Goal: Task Accomplishment & Management: Manage account settings

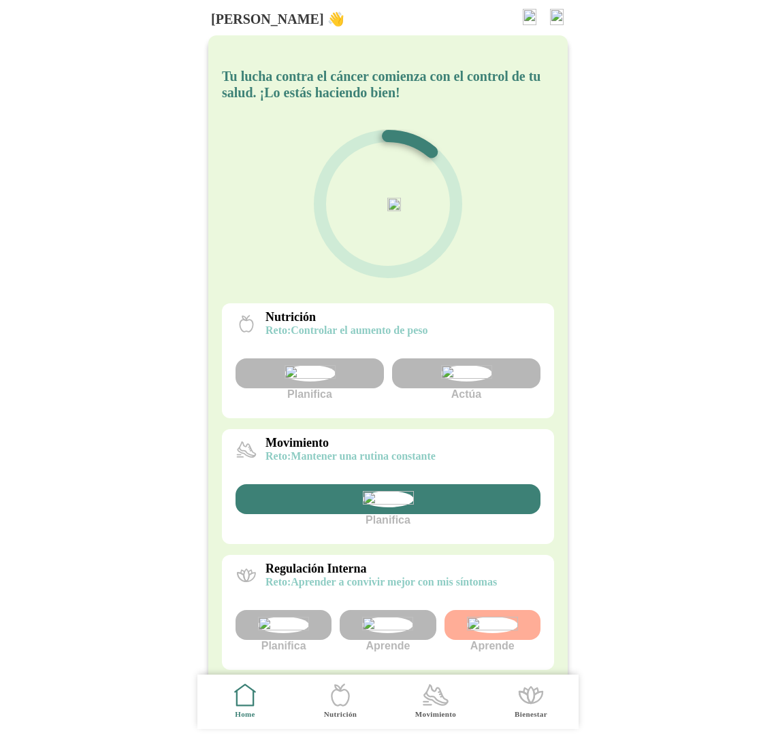
click at [554, 14] on img at bounding box center [557, 17] width 14 height 16
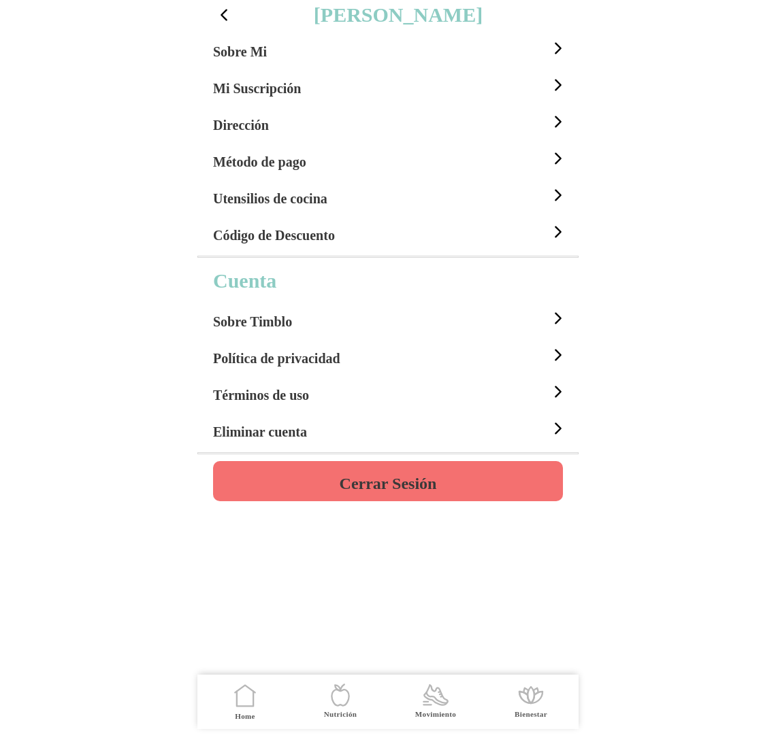
click at [386, 470] on button "Cerrar Sesión" at bounding box center [388, 481] width 350 height 40
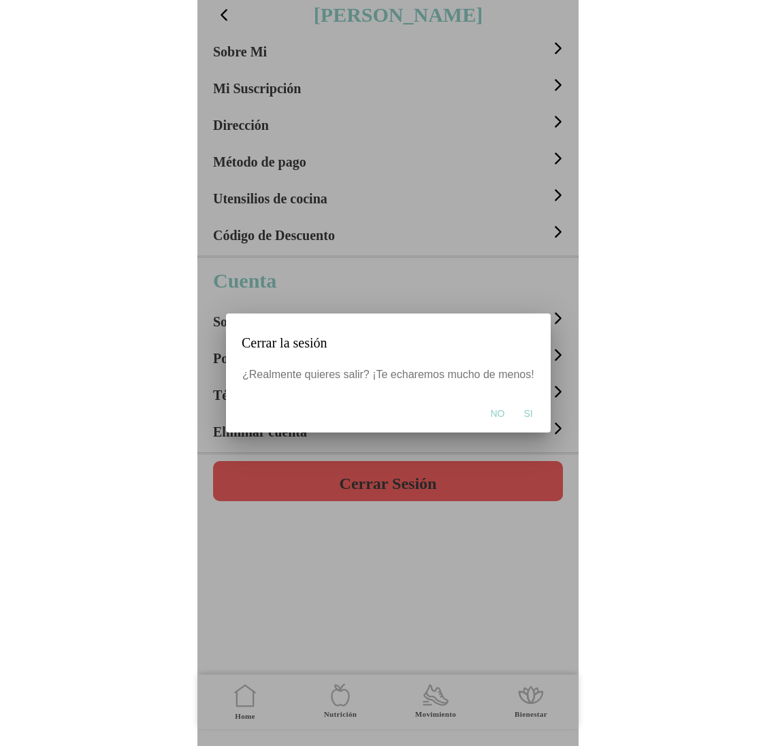
click at [528, 414] on span "Si" at bounding box center [527, 414] width 9 height 14
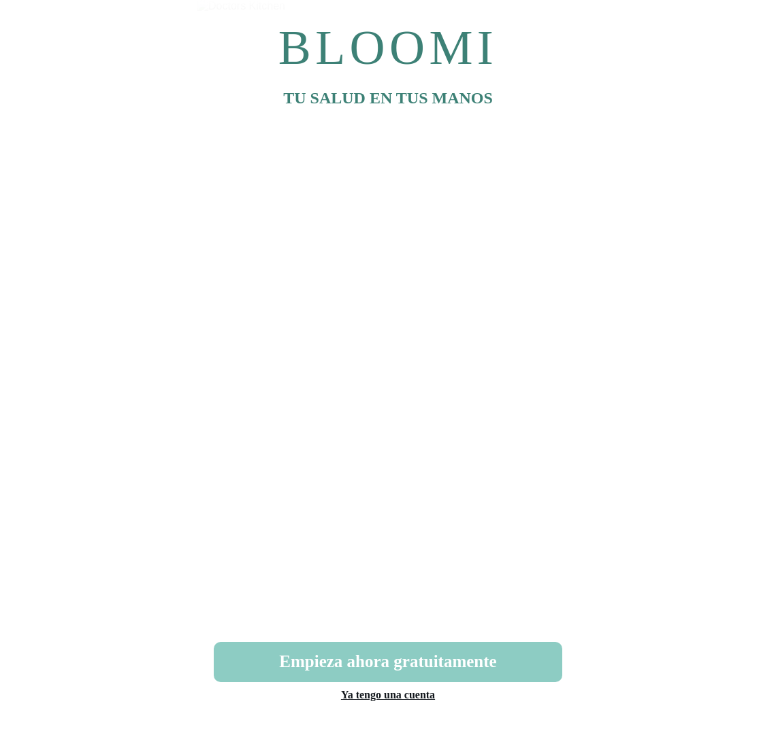
click at [383, 693] on link "Ya tengo una cuenta" at bounding box center [388, 695] width 94 height 12
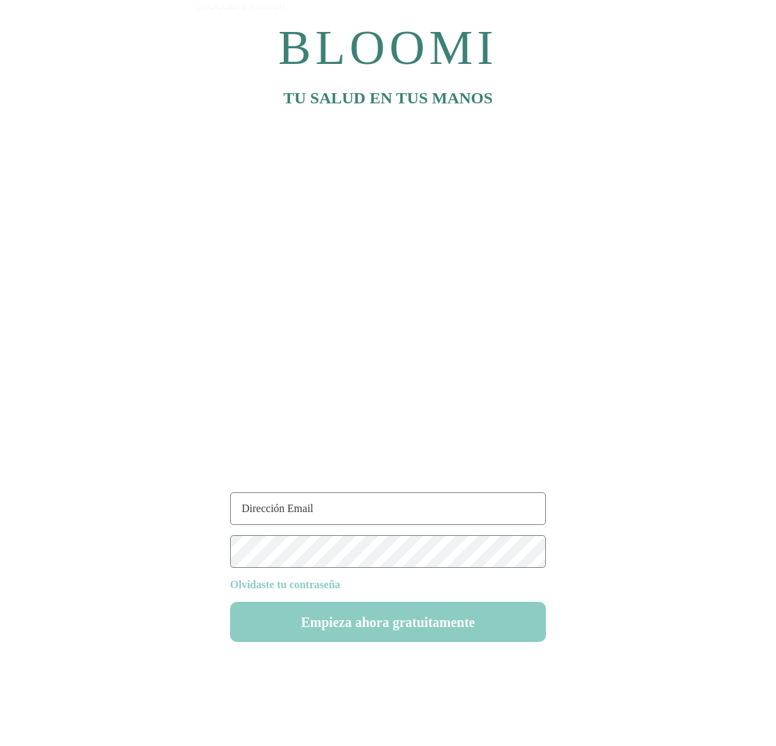
click at [300, 508] on input "text" at bounding box center [388, 509] width 316 height 33
type input "[EMAIL_ADDRESS][DOMAIN_NAME]"
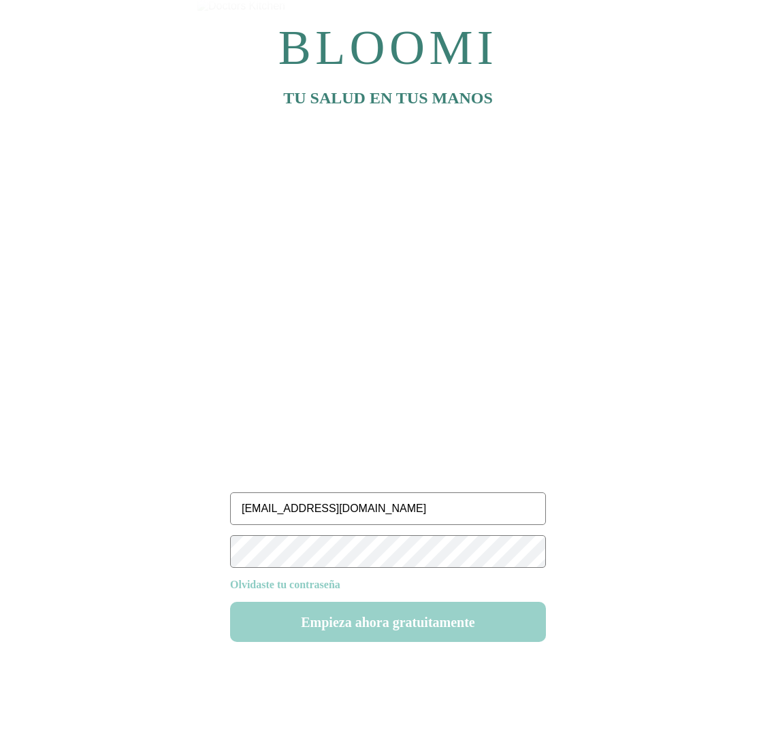
click at [419, 610] on button "Empieza ahora gratuitamente" at bounding box center [388, 622] width 316 height 40
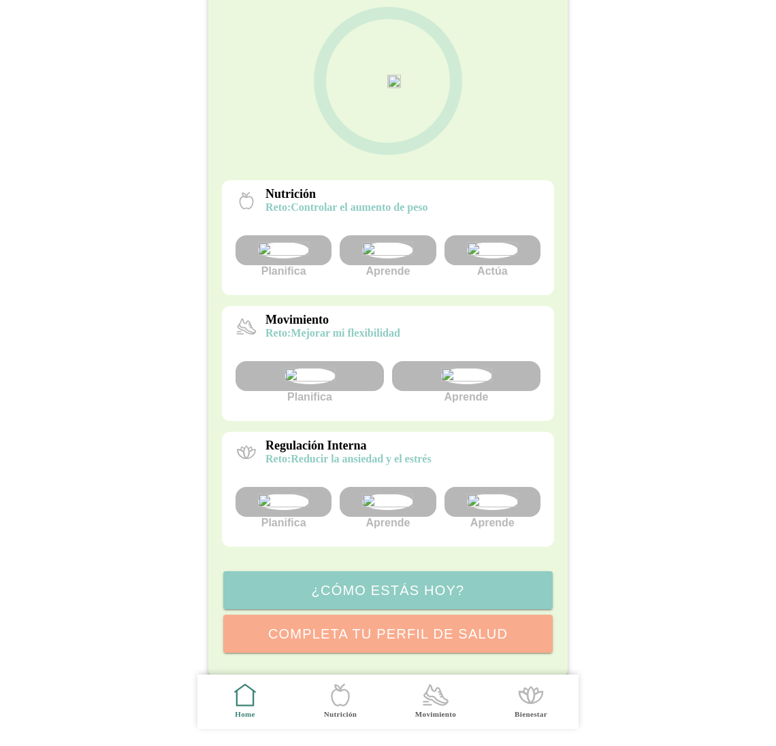
scroll to position [256, 0]
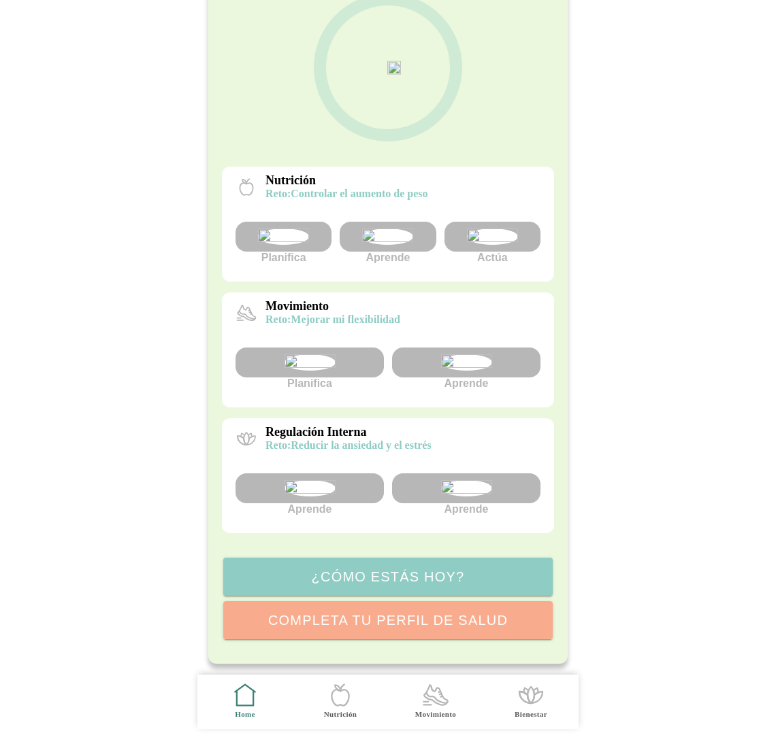
scroll to position [248, 0]
click at [361, 348] on div at bounding box center [309, 363] width 148 height 30
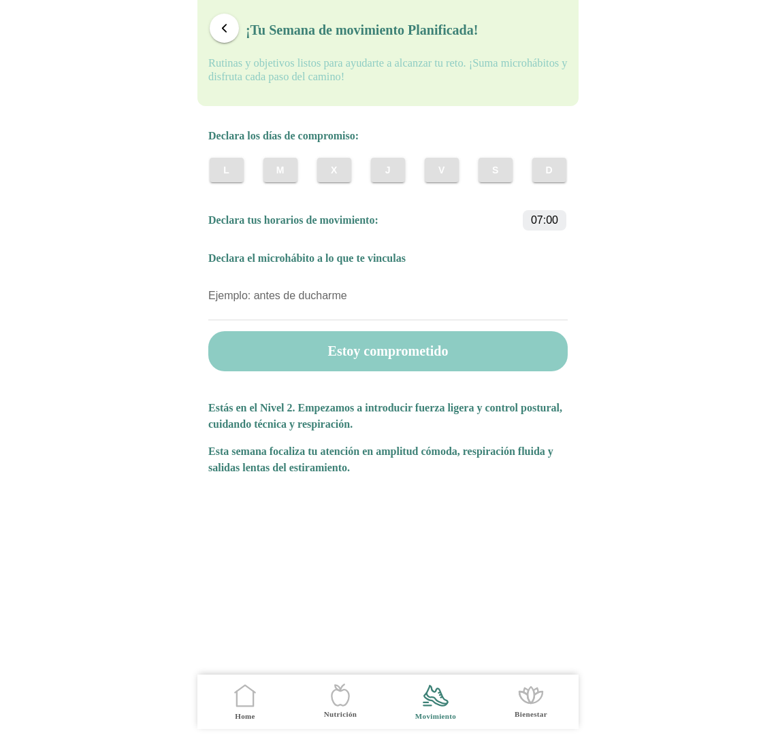
click at [220, 31] on span "button" at bounding box center [224, 28] width 13 height 13
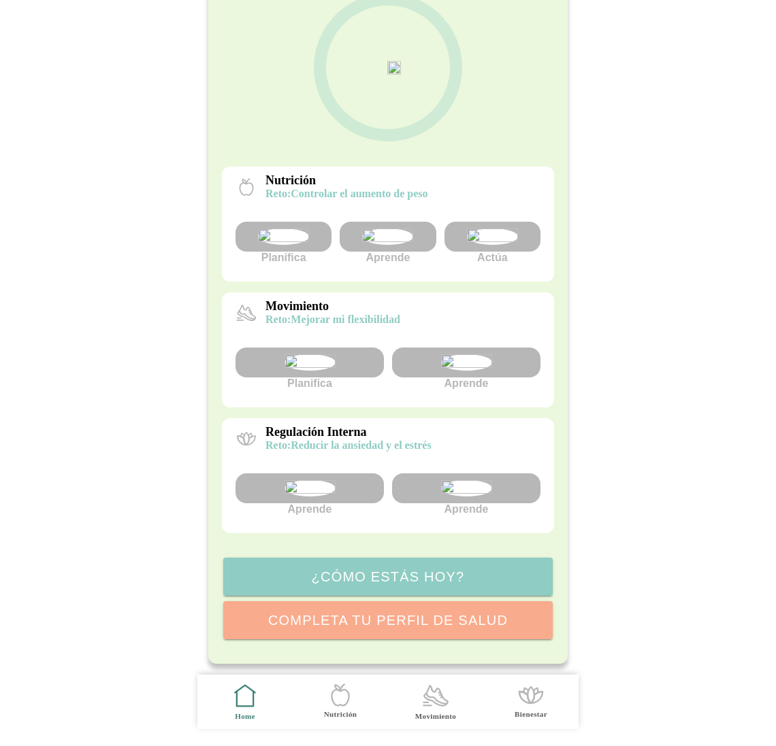
click at [322, 354] on img at bounding box center [309, 362] width 51 height 16
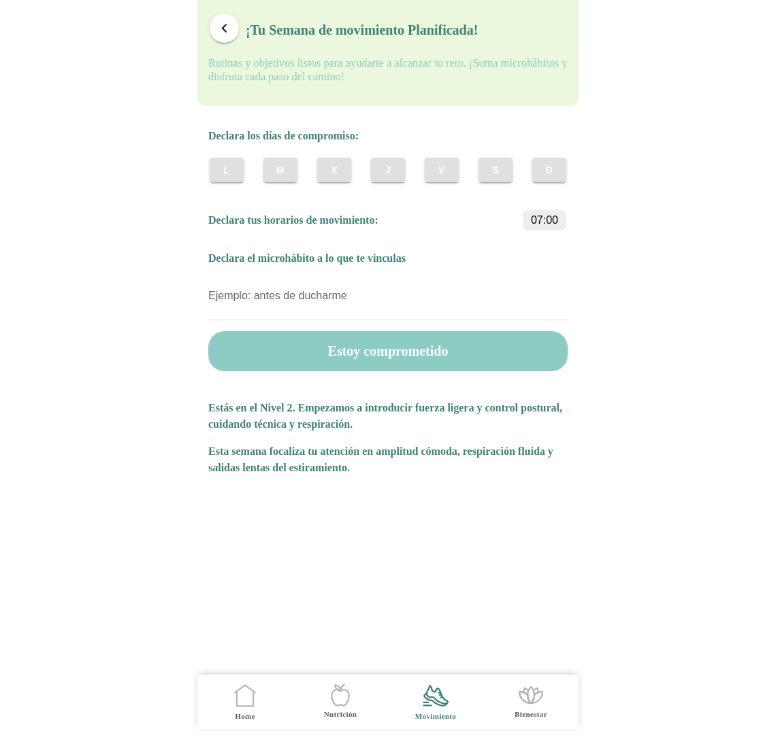
click at [224, 21] on button "button" at bounding box center [224, 28] width 29 height 29
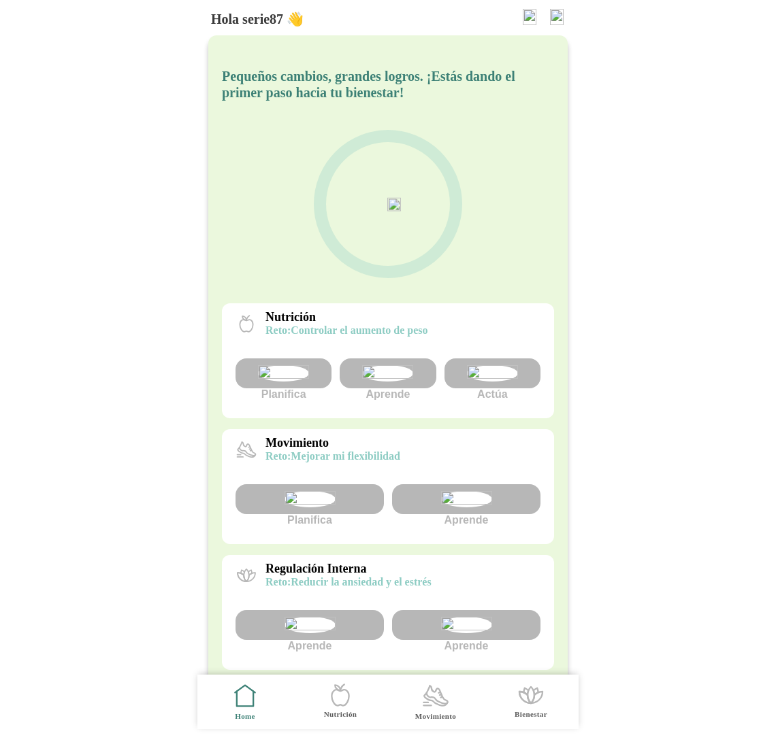
click at [283, 382] on img at bounding box center [283, 373] width 51 height 16
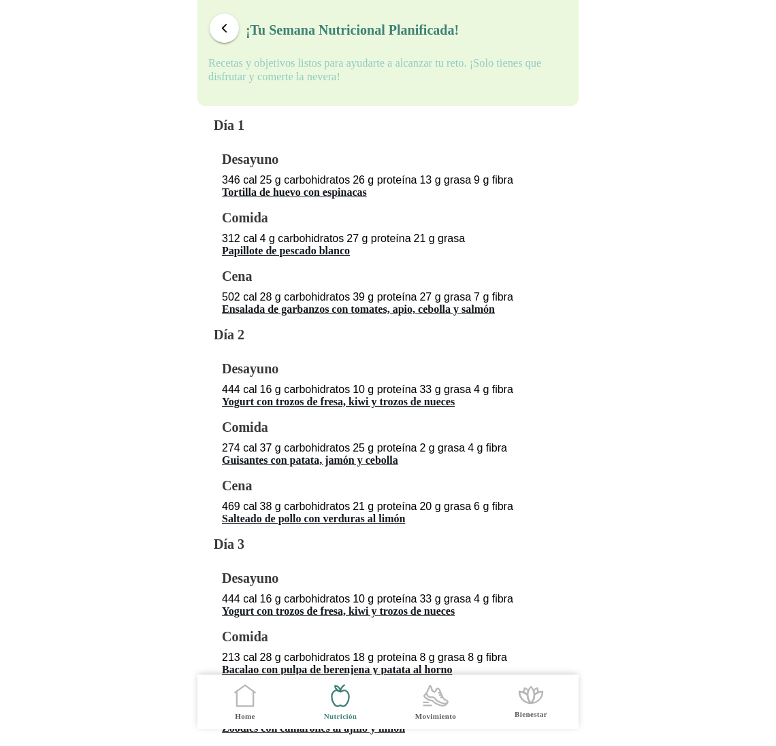
click at [222, 24] on span "button" at bounding box center [224, 28] width 13 height 13
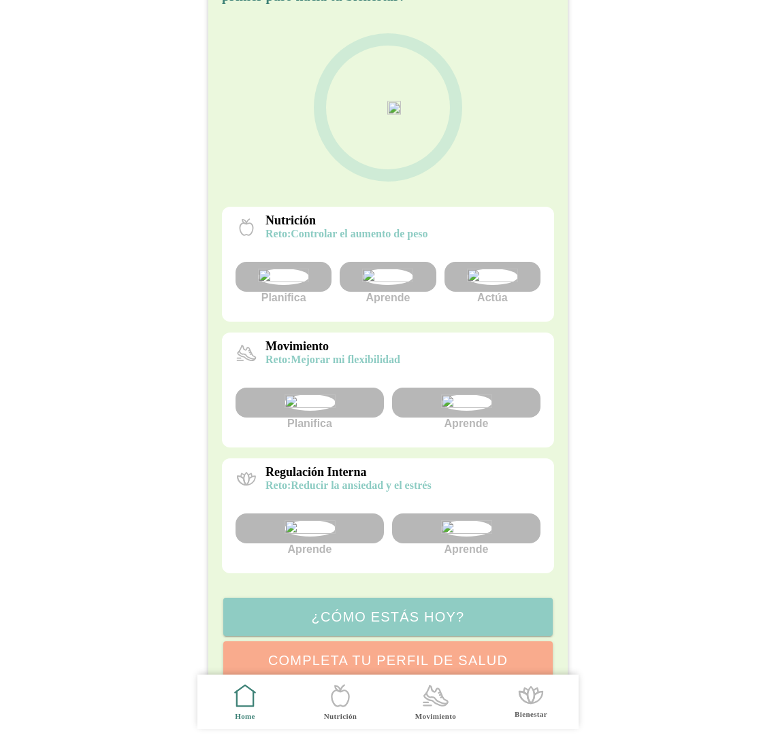
scroll to position [94, 0]
